Goal: Task Accomplishment & Management: Manage account settings

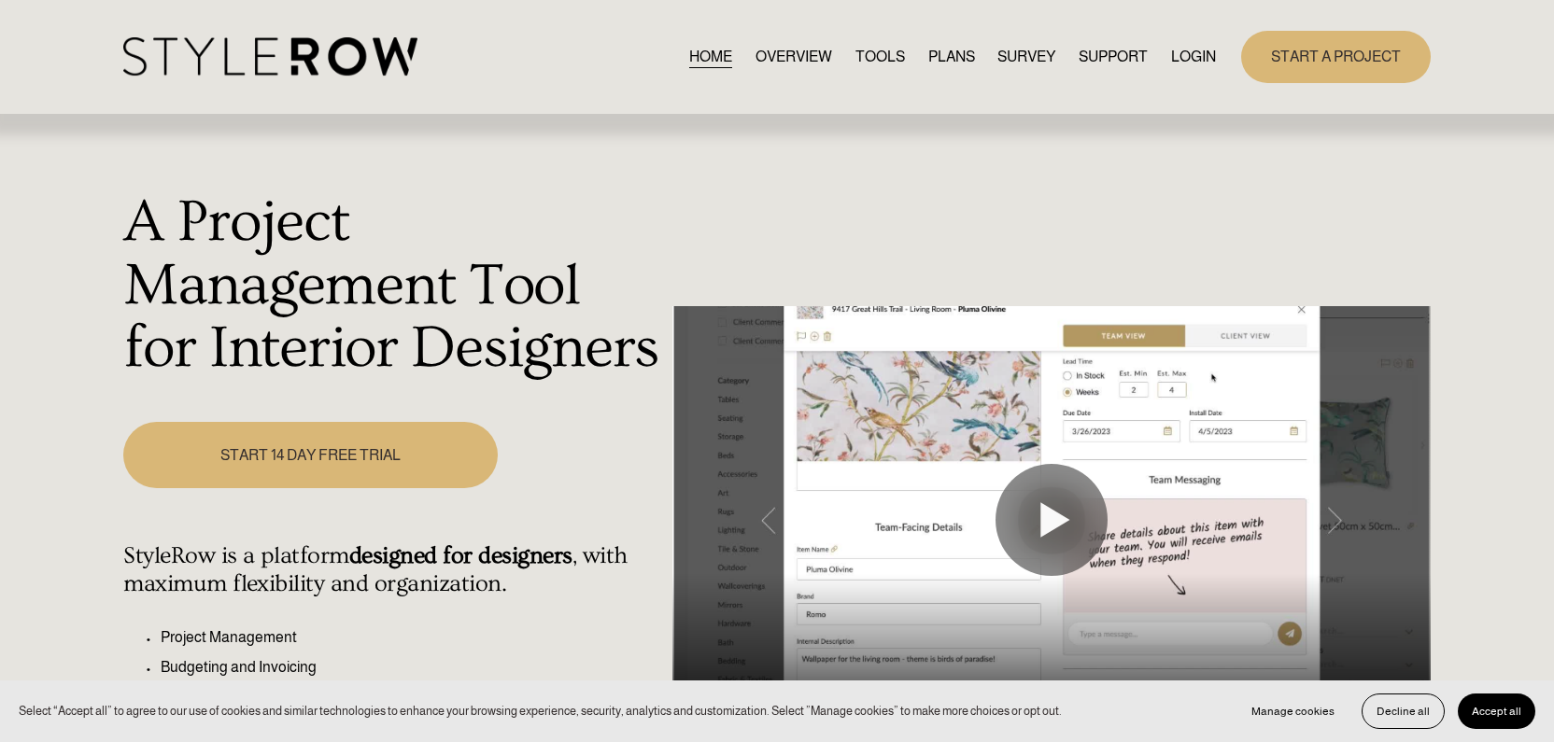
click at [1188, 62] on link "LOGIN" at bounding box center [1193, 56] width 45 height 25
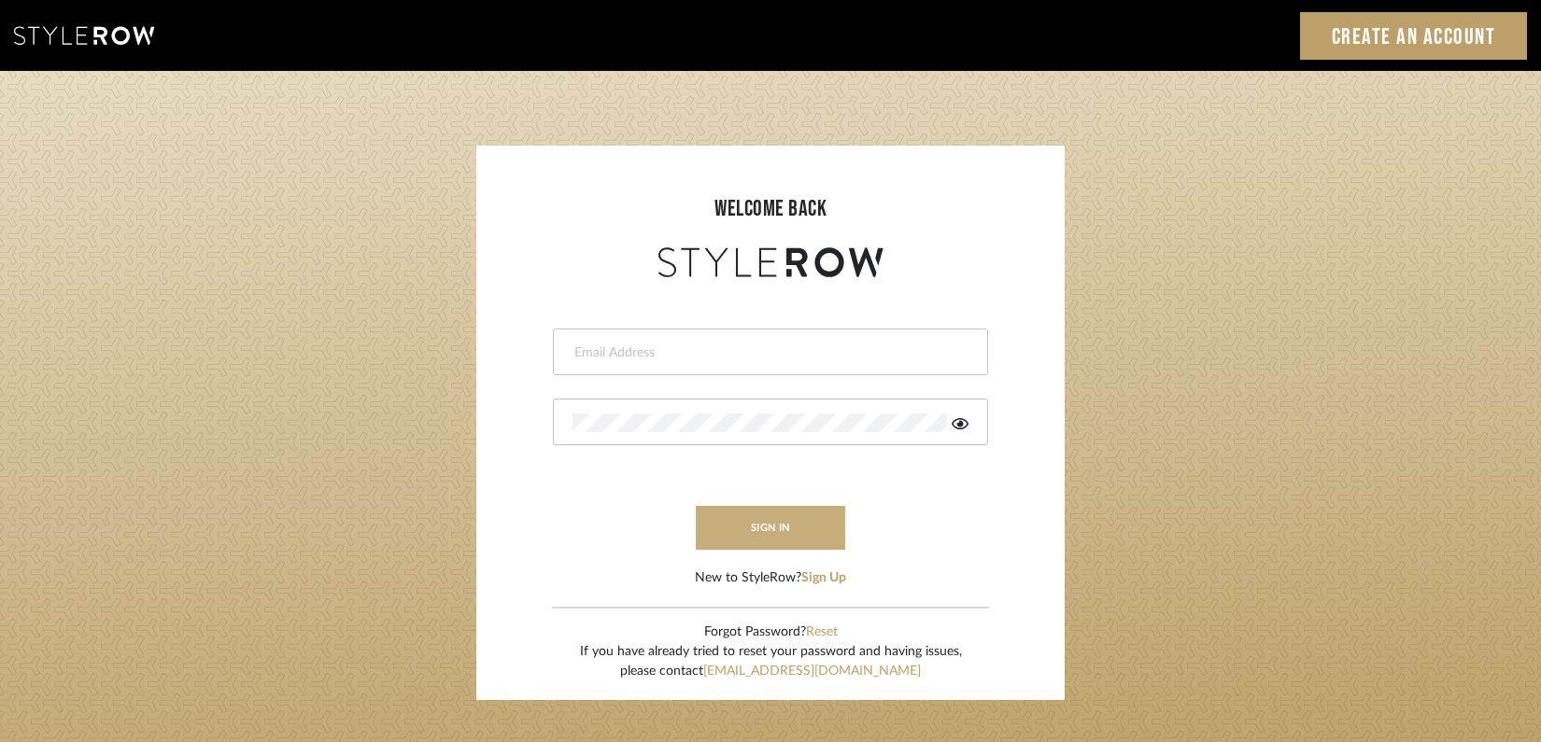
type input "[PERSON_NAME][EMAIL_ADDRESS][DOMAIN_NAME]"
click at [721, 542] on button "sign in" at bounding box center [770, 528] width 149 height 44
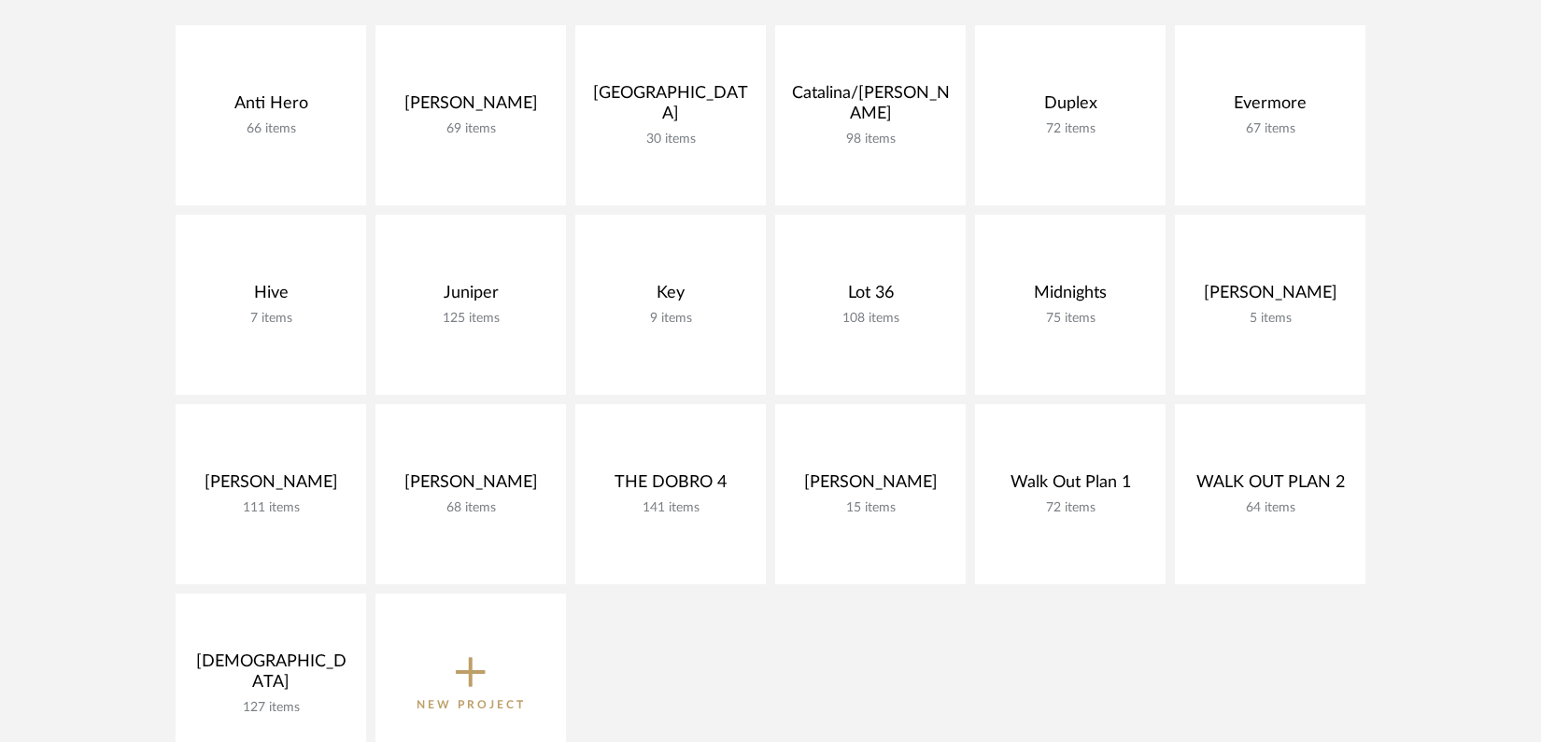
scroll to position [387, 0]
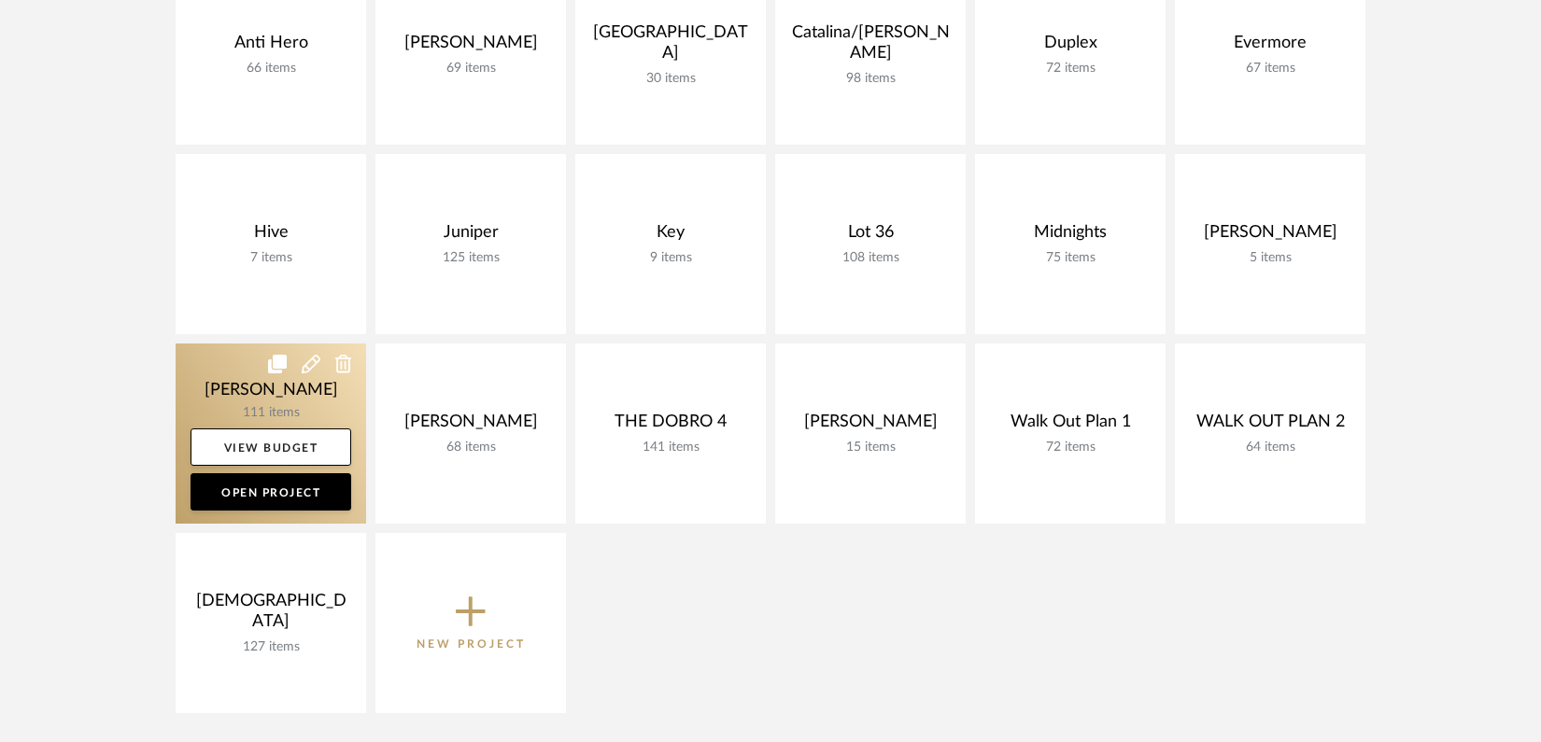
click at [270, 402] on link at bounding box center [271, 434] width 190 height 180
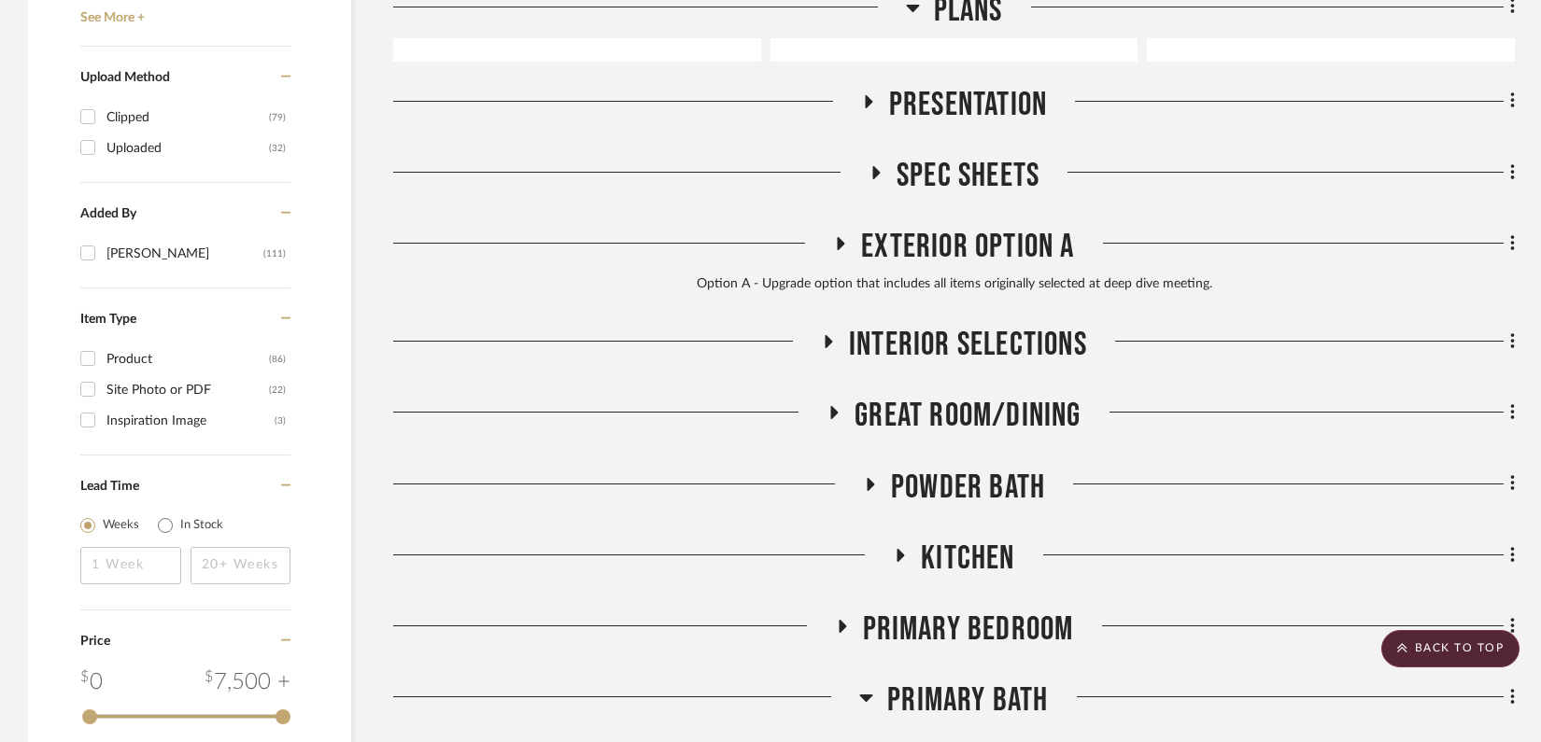
scroll to position [2240, 0]
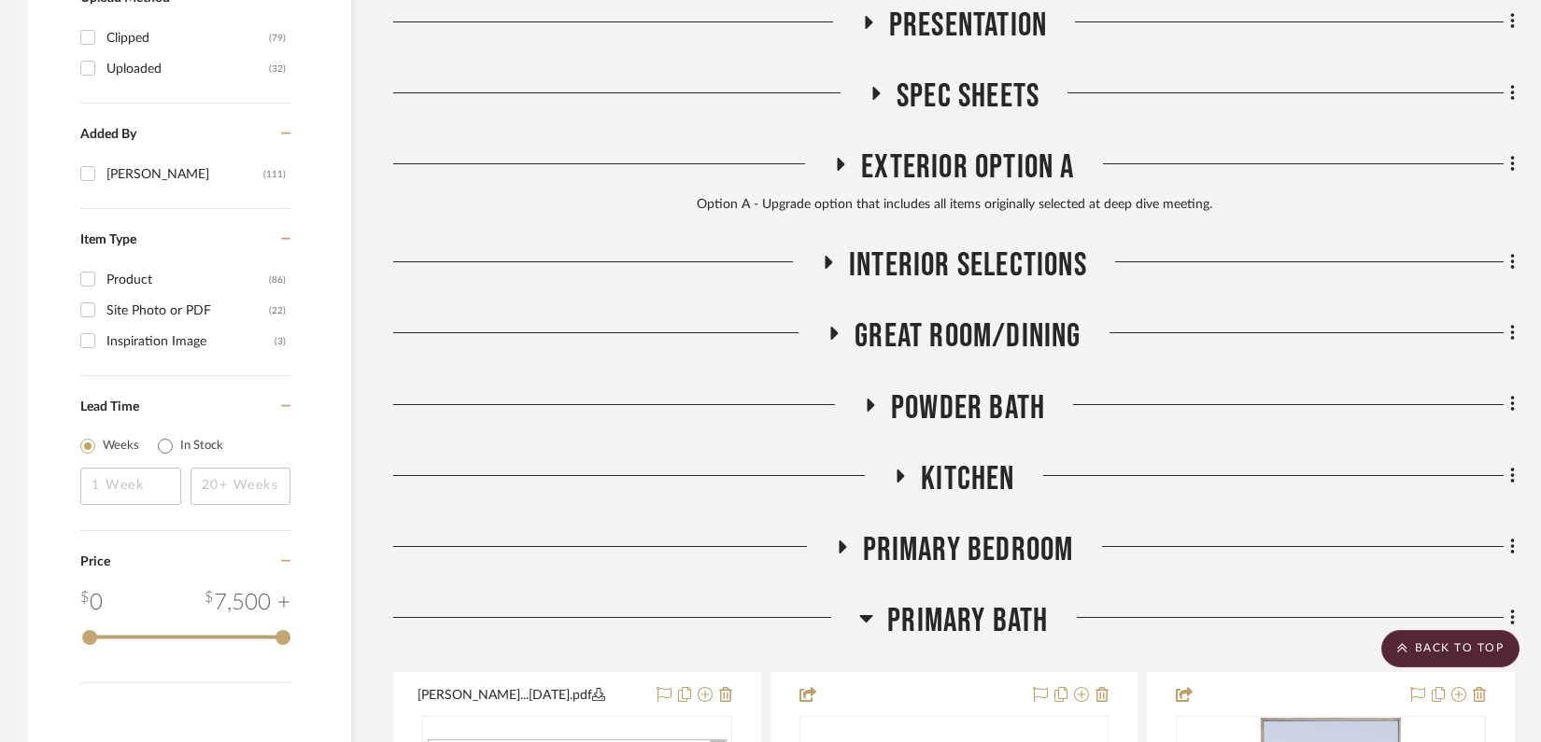
click at [896, 469] on icon at bounding box center [900, 476] width 22 height 14
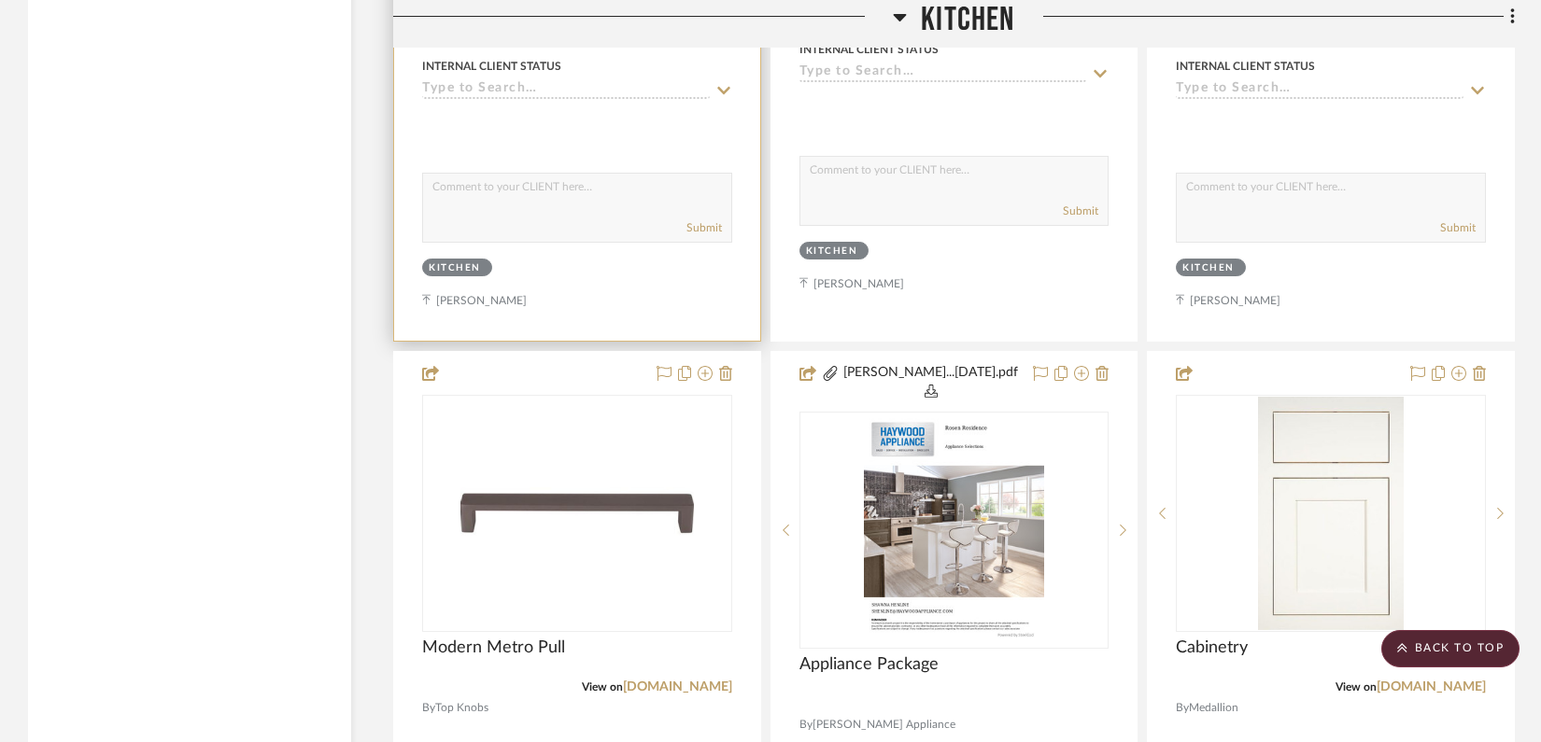
scroll to position [3300, 0]
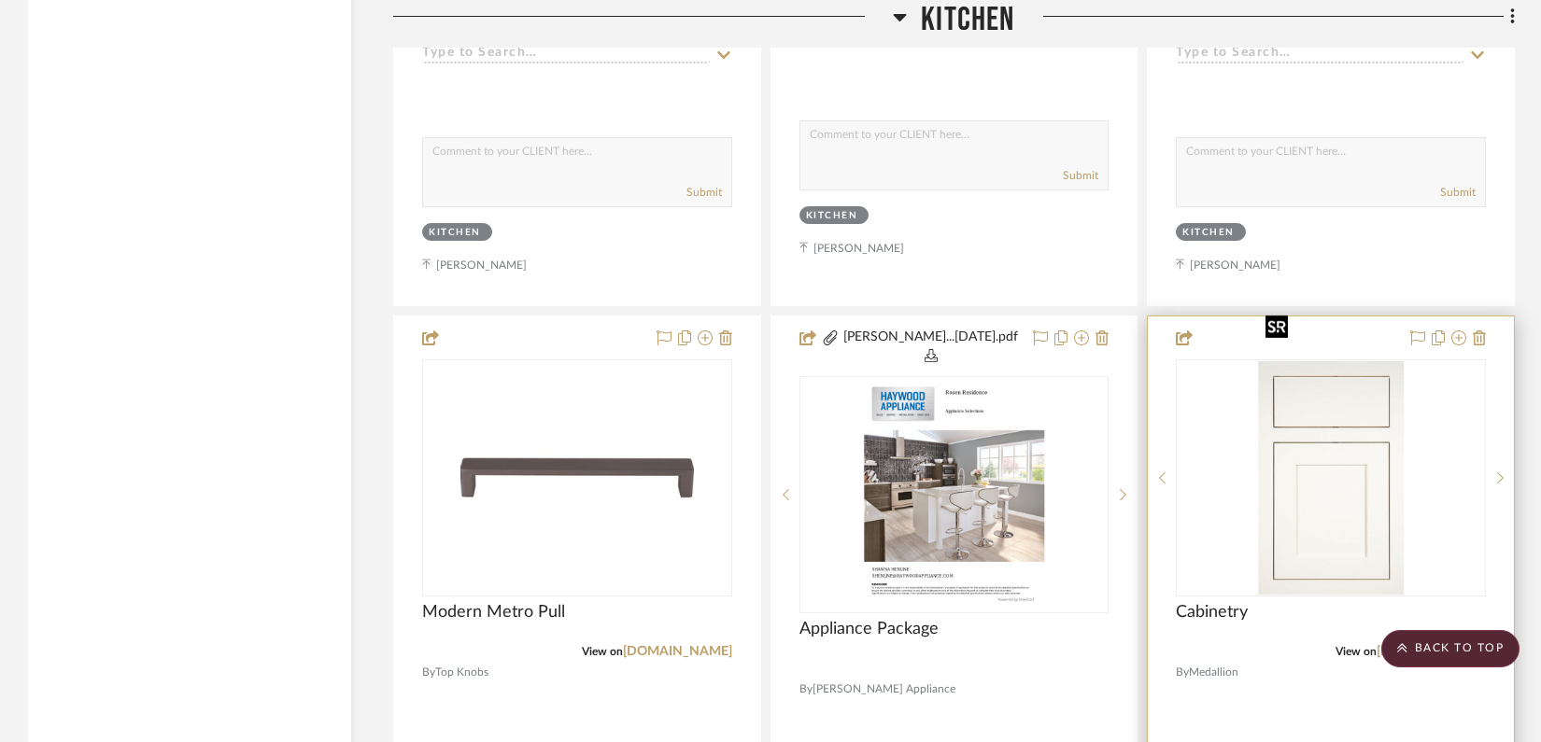
click at [1357, 416] on img "0" at bounding box center [1331, 477] width 146 height 233
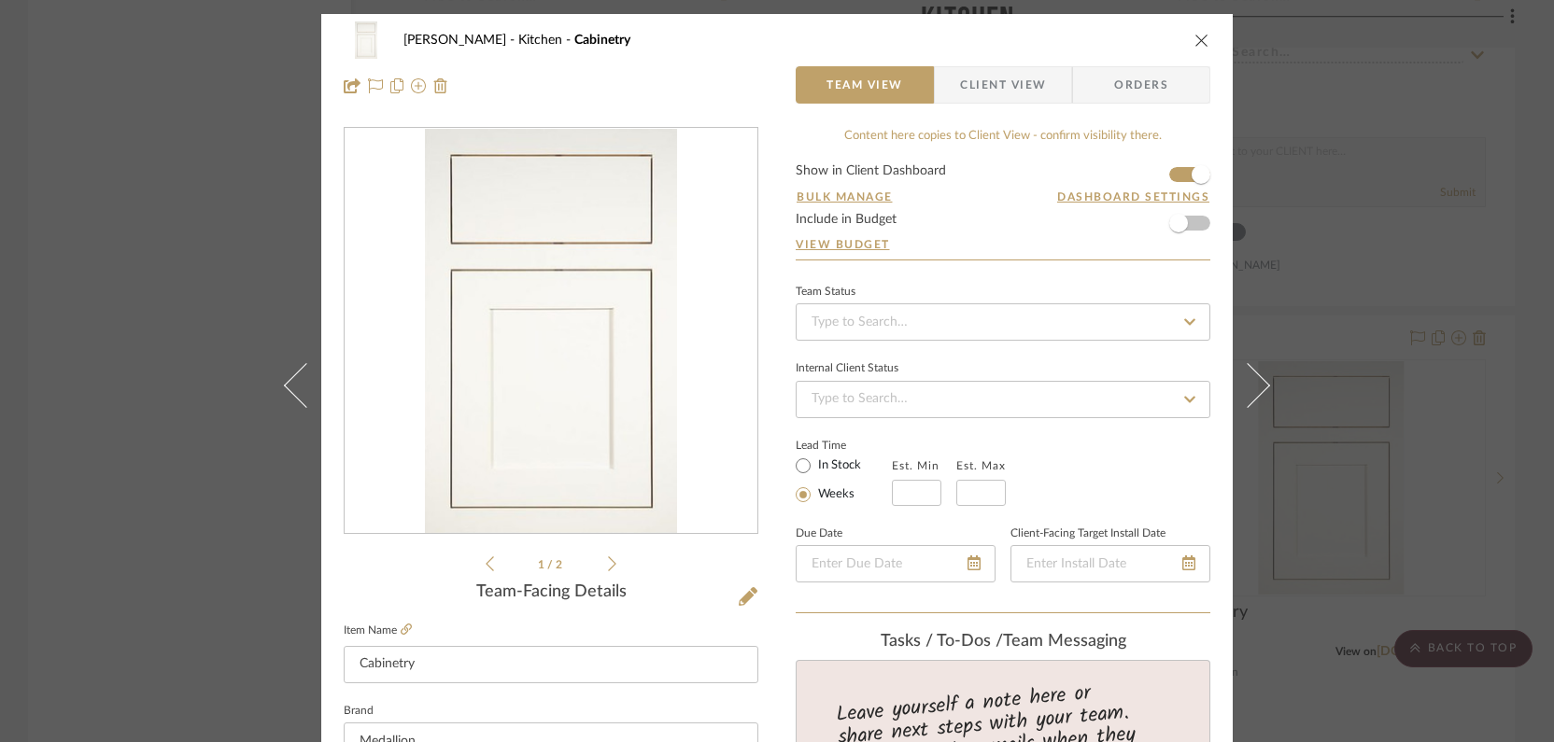
click at [608, 562] on icon at bounding box center [612, 564] width 8 height 15
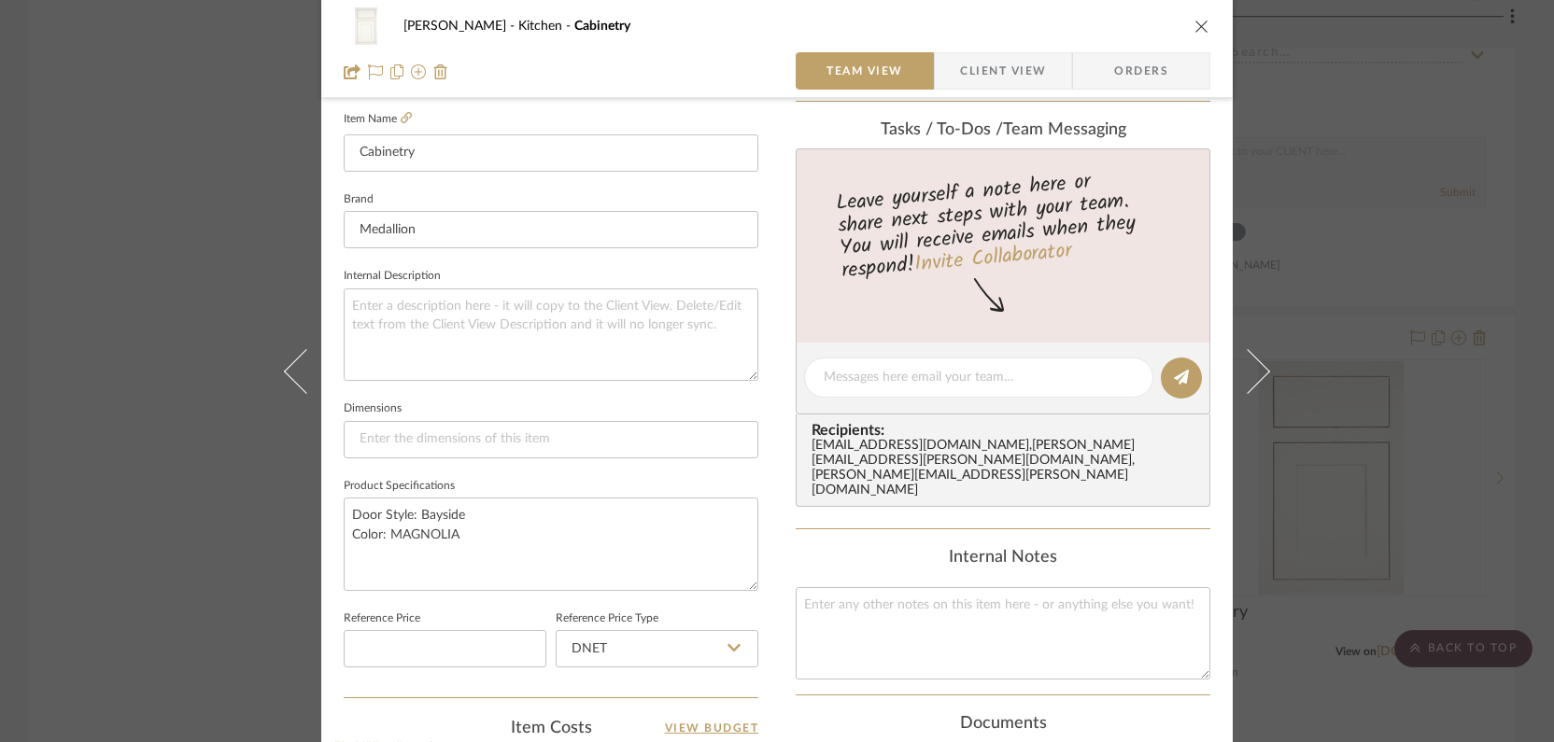
scroll to position [514, 0]
